Goal: Information Seeking & Learning: Learn about a topic

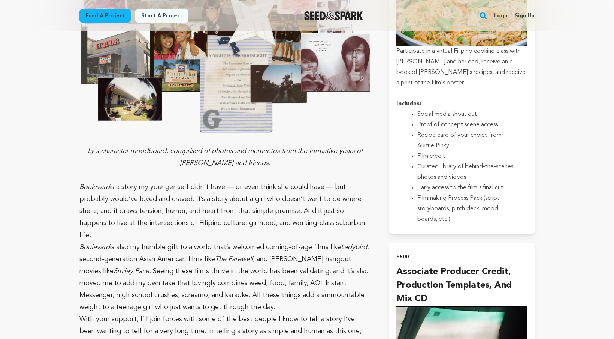
scroll to position [1425, 0]
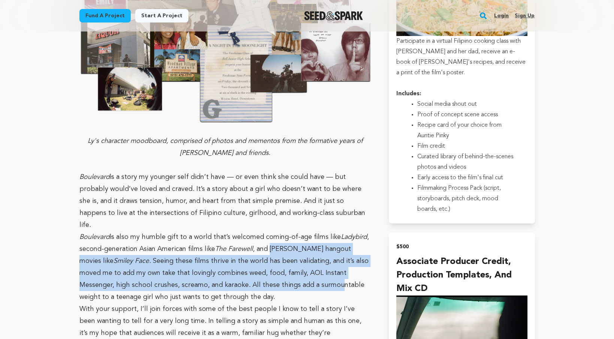
drag, startPoint x: 270, startPoint y: 199, endPoint x: 286, endPoint y: 233, distance: 37.4
click at [286, 233] on p "Boulevard is also my humble gift to a world that’s welcomed coming-of-age films…" at bounding box center [225, 267] width 292 height 72
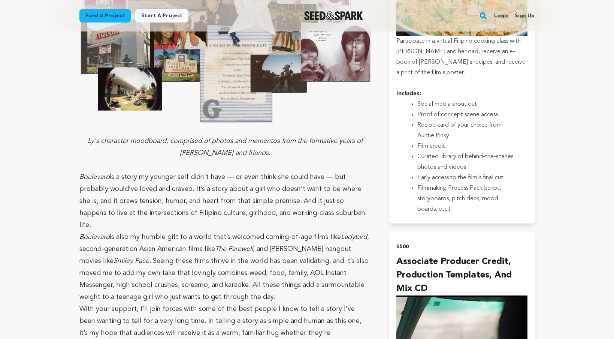
click at [286, 238] on p "Boulevard is also my humble gift to a world that’s welcomed coming-of-age films…" at bounding box center [225, 267] width 292 height 72
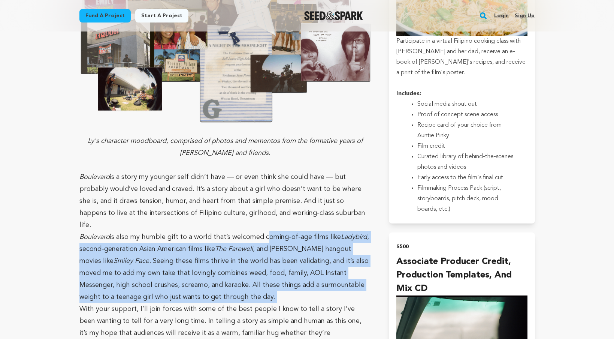
drag, startPoint x: 286, startPoint y: 238, endPoint x: 262, endPoint y: 177, distance: 65.5
click at [262, 231] on p "Boulevard is also my humble gift to a world that’s welcomed coming-of-age films…" at bounding box center [225, 267] width 292 height 72
drag, startPoint x: 262, startPoint y: 177, endPoint x: 277, endPoint y: 241, distance: 65.3
click at [277, 241] on p "Boulevard is also my humble gift to a world that’s welcomed coming-of-age films…" at bounding box center [225, 267] width 292 height 72
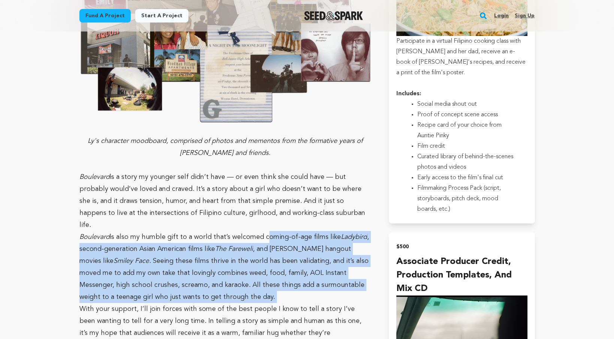
click at [277, 241] on p "Boulevard is also my humble gift to a world that’s welcomed coming-of-age films…" at bounding box center [225, 267] width 292 height 72
drag, startPoint x: 277, startPoint y: 241, endPoint x: 268, endPoint y: 180, distance: 62.1
click at [268, 231] on p "Boulevard is also my humble gift to a world that’s welcomed coming-of-age films…" at bounding box center [225, 267] width 292 height 72
drag, startPoint x: 268, startPoint y: 180, endPoint x: 280, endPoint y: 245, distance: 66.4
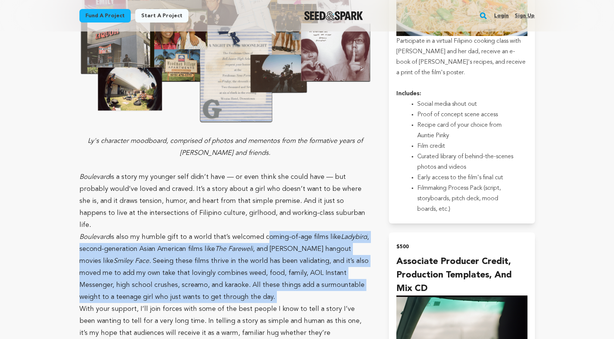
click at [280, 245] on p "Boulevard is also my humble gift to a world that’s welcomed coming-of-age films…" at bounding box center [225, 267] width 292 height 72
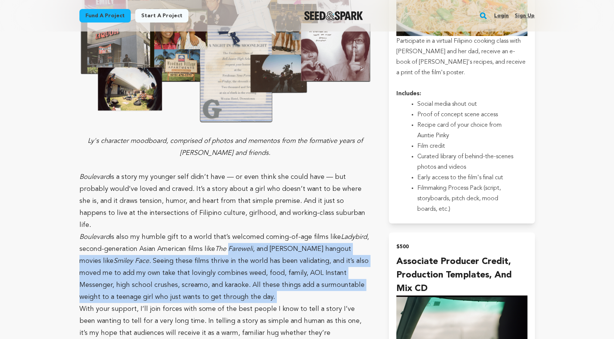
drag, startPoint x: 280, startPoint y: 245, endPoint x: 250, endPoint y: 193, distance: 60.3
click at [250, 231] on p "Boulevard is also my humble gift to a world that’s welcomed coming-of-age films…" at bounding box center [225, 267] width 292 height 72
click at [250, 245] on em "The Farewell" at bounding box center [234, 248] width 38 height 7
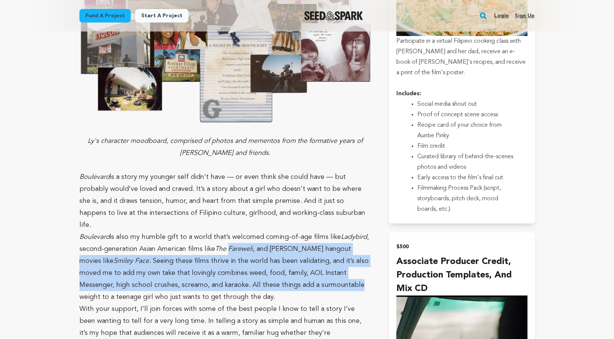
drag, startPoint x: 250, startPoint y: 193, endPoint x: 265, endPoint y: 233, distance: 42.8
click at [265, 233] on p "Boulevard is also my humble gift to a world that’s welcomed coming-of-age films…" at bounding box center [225, 267] width 292 height 72
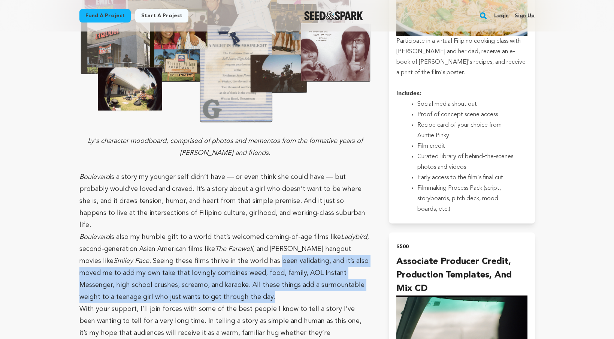
drag, startPoint x: 264, startPoint y: 240, endPoint x: 256, endPoint y: 199, distance: 41.6
click at [256, 231] on p "Boulevard is also my humble gift to a world that’s welcomed coming-of-age films…" at bounding box center [225, 267] width 292 height 72
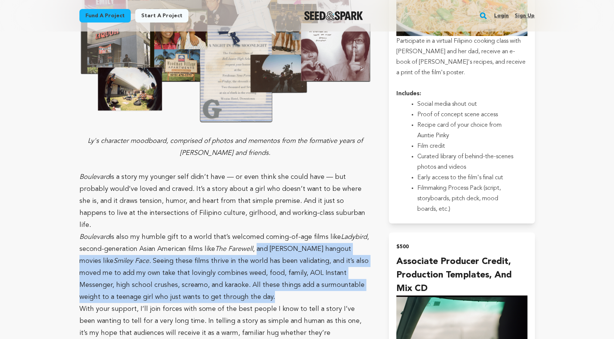
click at [256, 231] on p "Boulevard is also my humble gift to a world that’s welcomed coming-of-age films…" at bounding box center [225, 267] width 292 height 72
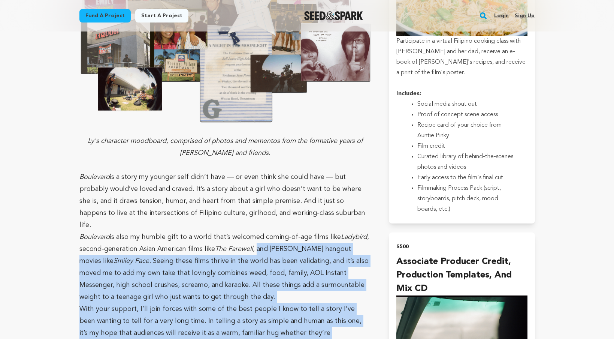
drag, startPoint x: 256, startPoint y: 199, endPoint x: 256, endPoint y: 310, distance: 110.9
click at [254, 303] on p "With your support, I’ll join forces with some of the best people I know to tell…" at bounding box center [225, 333] width 292 height 60
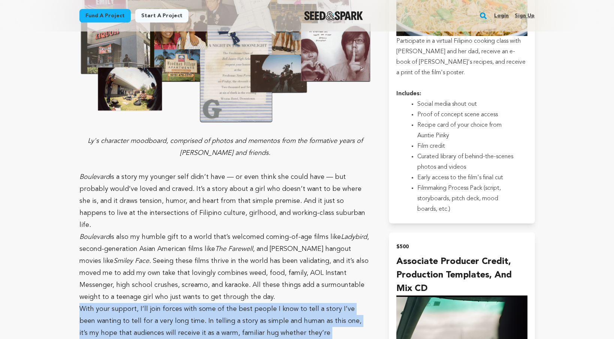
drag, startPoint x: 254, startPoint y: 299, endPoint x: 226, endPoint y: 245, distance: 61.5
click at [226, 245] on p "Boulevard is also my humble gift to a world that’s welcomed coming-of-age films…" at bounding box center [225, 267] width 292 height 72
drag, startPoint x: 226, startPoint y: 245, endPoint x: 250, endPoint y: 287, distance: 48.5
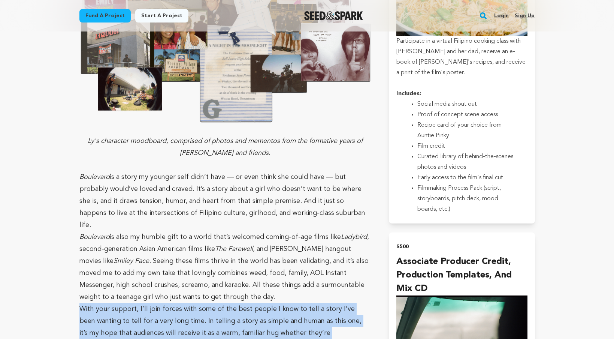
click at [250, 303] on p "With your support, I’ll join forces with some of the best people I know to tell…" at bounding box center [225, 333] width 292 height 60
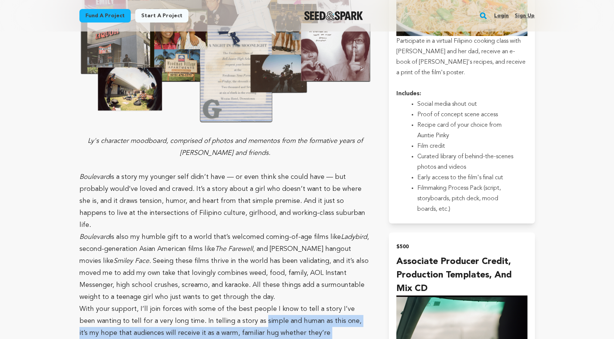
drag, startPoint x: 250, startPoint y: 287, endPoint x: 242, endPoint y: 250, distance: 37.9
click at [242, 303] on p "With your support, I’ll join forces with some of the best people I know to tell…" at bounding box center [225, 333] width 292 height 60
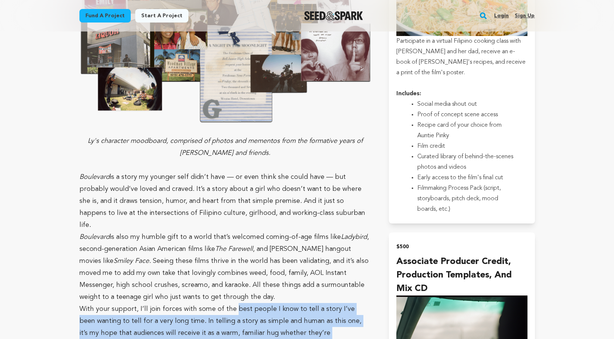
click at [242, 303] on p "With your support, I’ll join forces with some of the best people I know to tell…" at bounding box center [225, 333] width 292 height 60
drag, startPoint x: 242, startPoint y: 250, endPoint x: 269, endPoint y: 298, distance: 55.2
click at [269, 303] on p "With your support, I’ll join forces with some of the best people I know to tell…" at bounding box center [225, 333] width 292 height 60
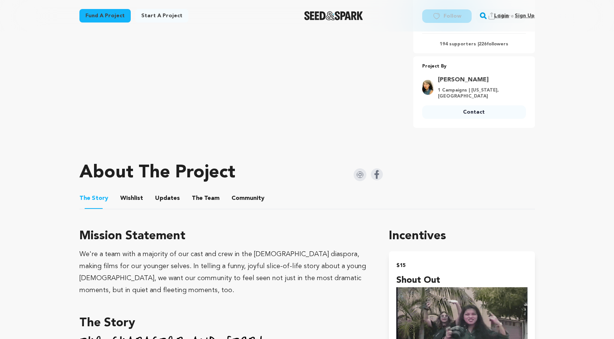
scroll to position [272, 0]
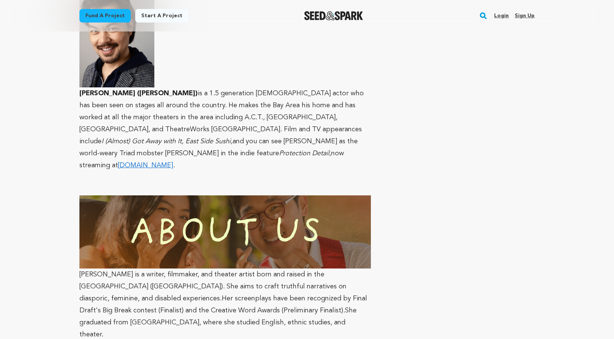
scroll to position [4045, 0]
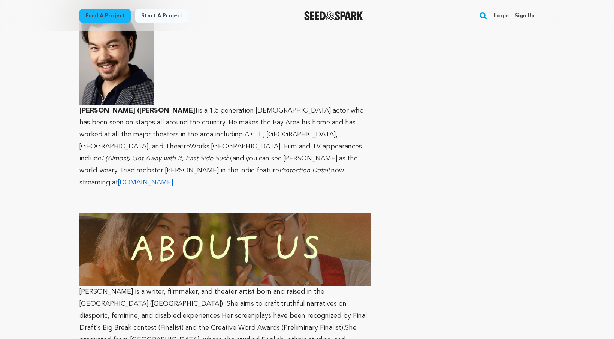
drag, startPoint x: 301, startPoint y: 148, endPoint x: 352, endPoint y: 272, distance: 134.5
drag, startPoint x: 349, startPoint y: 278, endPoint x: 312, endPoint y: 160, distance: 123.1
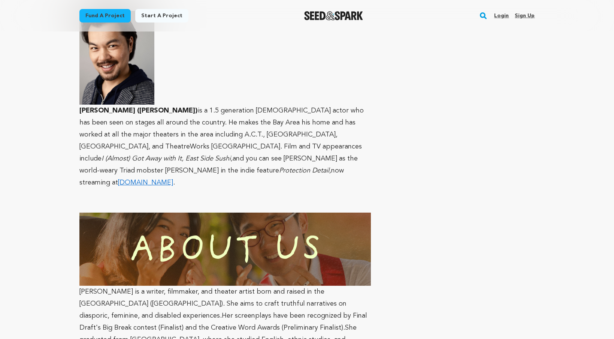
drag, startPoint x: 311, startPoint y: 159, endPoint x: 335, endPoint y: 263, distance: 106.3
drag, startPoint x: 336, startPoint y: 263, endPoint x: 336, endPoint y: 295, distance: 31.5
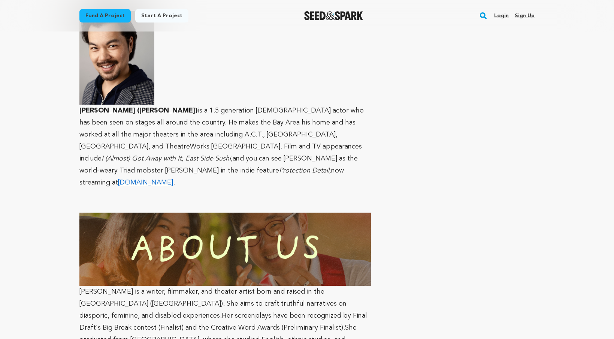
drag, startPoint x: 338, startPoint y: 298, endPoint x: 279, endPoint y: 145, distance: 164.0
click at [279, 286] on p "[PERSON_NAME] is a writer, filmmaker, and theater artist born and raised in the…" at bounding box center [225, 322] width 292 height 72
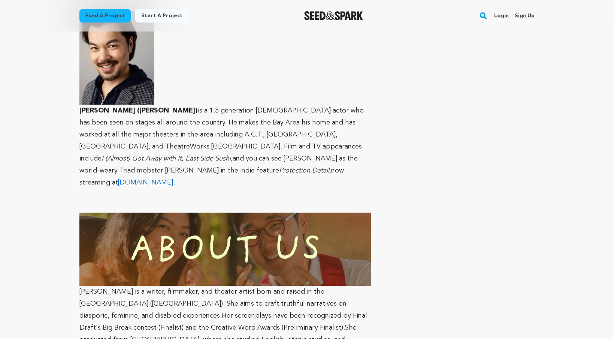
drag, startPoint x: 279, startPoint y: 145, endPoint x: 300, endPoint y: 229, distance: 86.2
drag, startPoint x: 300, startPoint y: 229, endPoint x: 322, endPoint y: 295, distance: 69.9
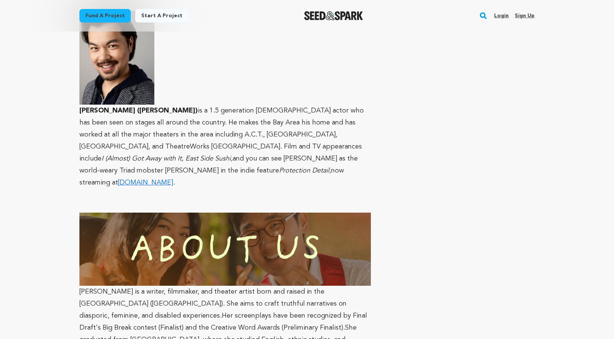
drag, startPoint x: 322, startPoint y: 296, endPoint x: 275, endPoint y: 219, distance: 90.7
drag, startPoint x: 275, startPoint y: 219, endPoint x: 319, endPoint y: 297, distance: 89.4
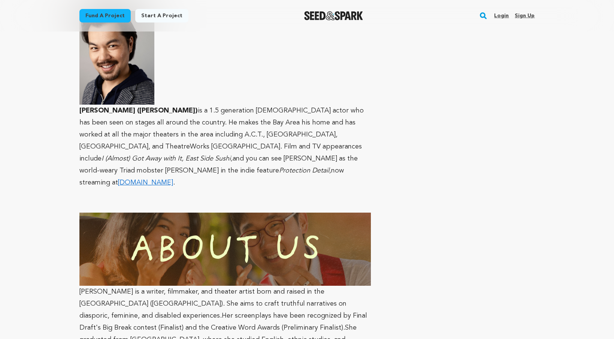
drag, startPoint x: 325, startPoint y: 303, endPoint x: 311, endPoint y: 223, distance: 81.0
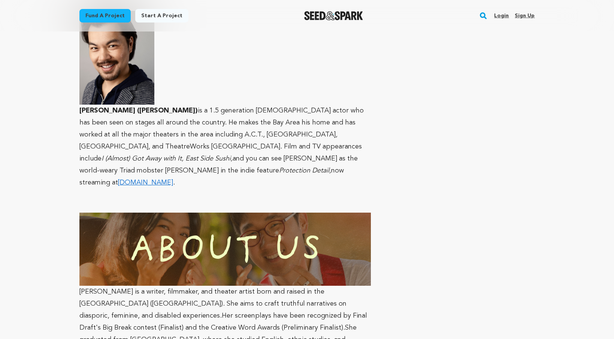
drag, startPoint x: 311, startPoint y: 223, endPoint x: 329, endPoint y: 273, distance: 53.1
drag, startPoint x: 329, startPoint y: 273, endPoint x: 341, endPoint y: 304, distance: 33.4
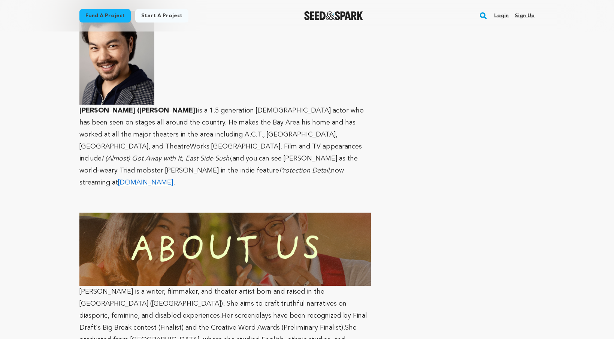
drag, startPoint x: 341, startPoint y: 304, endPoint x: 308, endPoint y: 208, distance: 101.3
drag, startPoint x: 308, startPoint y: 208, endPoint x: 346, endPoint y: 294, distance: 93.6
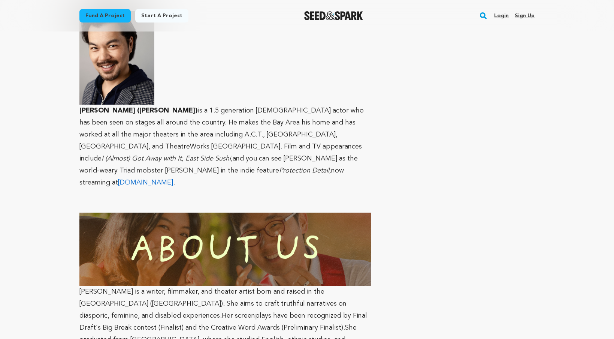
drag, startPoint x: 353, startPoint y: 298, endPoint x: 335, endPoint y: 254, distance: 47.0
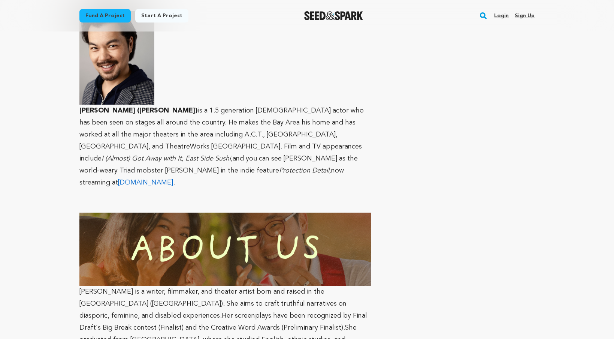
drag, startPoint x: 335, startPoint y: 254, endPoint x: 350, endPoint y: 295, distance: 42.8
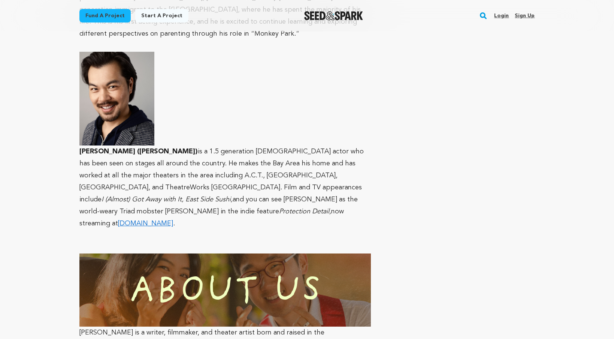
scroll to position [4003, 0]
